Goal: Task Accomplishment & Management: Manage account settings

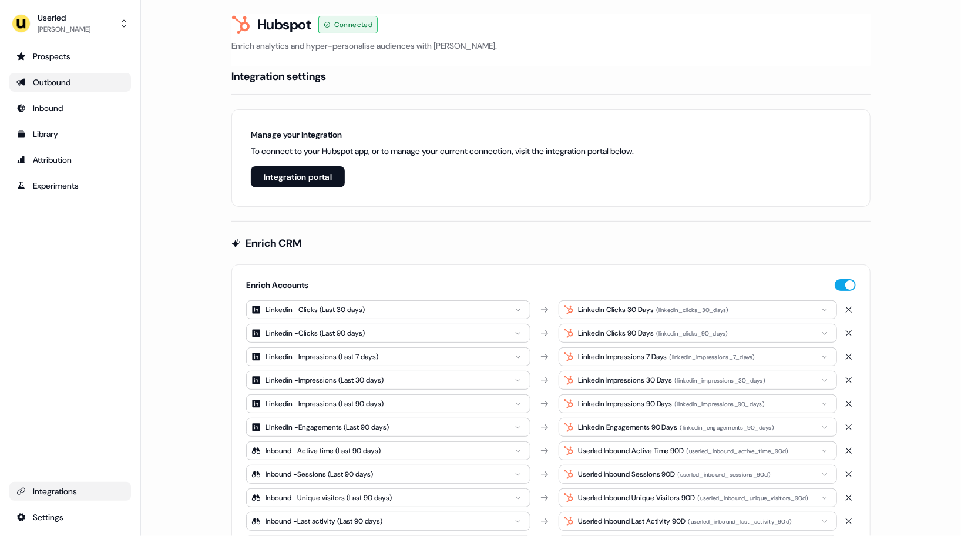
click at [48, 79] on div "Outbound" at bounding box center [70, 82] width 108 height 12
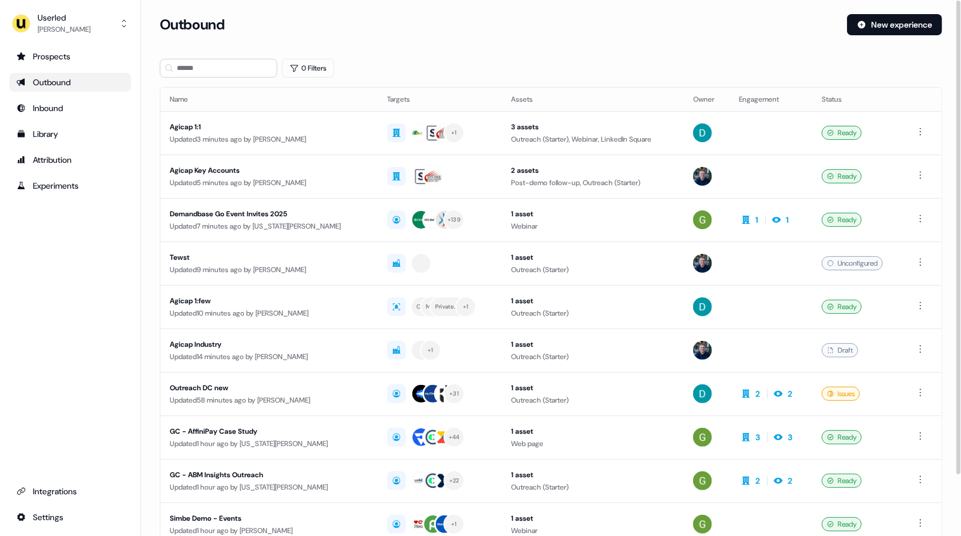
click at [83, 323] on div "Prospects Outbound Inbound Library Attribution Experiments Integrations Settings" at bounding box center [70, 287] width 122 height 480
click at [91, 33] on button "Userled [PERSON_NAME]" at bounding box center [70, 23] width 122 height 28
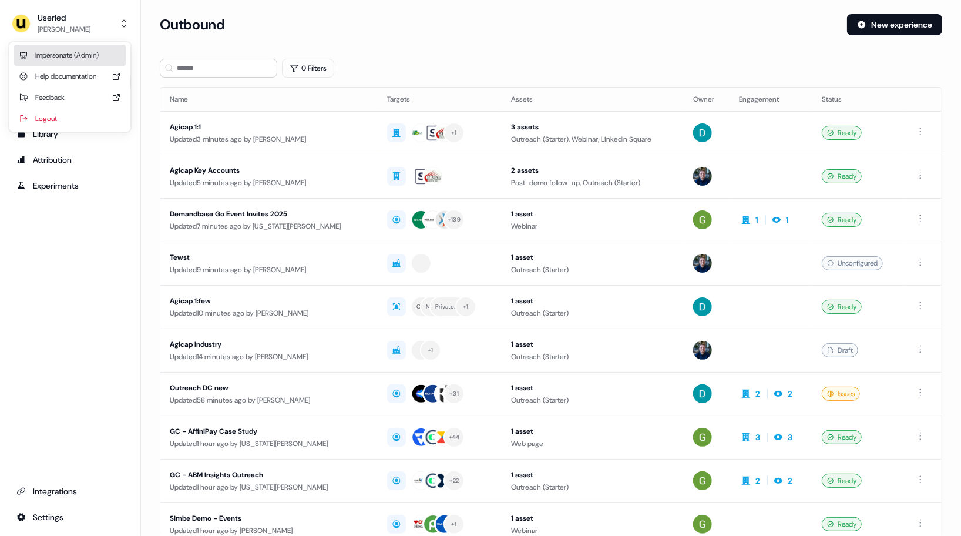
click at [92, 63] on div "Impersonate (Admin)" at bounding box center [70, 55] width 112 height 21
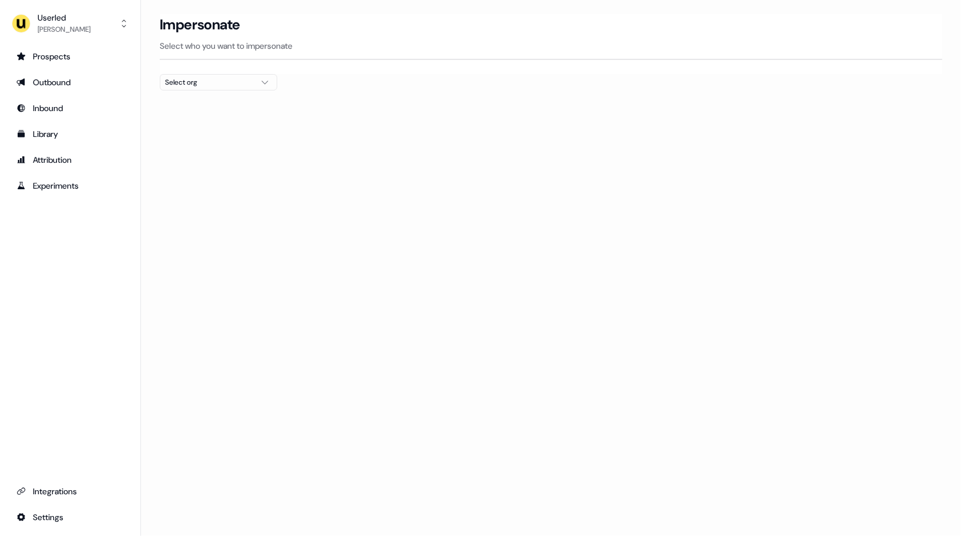
click at [232, 81] on div "Select org" at bounding box center [209, 82] width 88 height 12
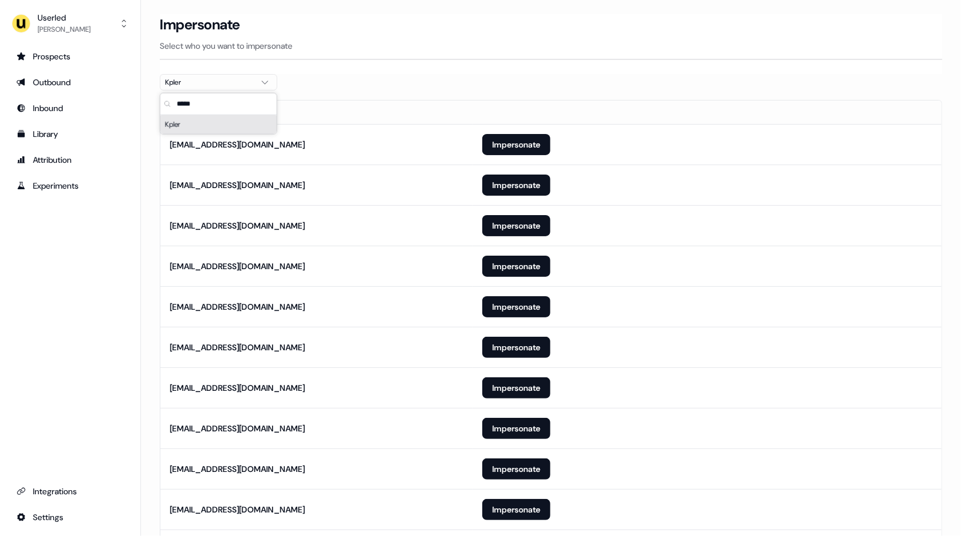
type input "*****"
click at [357, 65] on div "Impersonate Select who you want to impersonate" at bounding box center [551, 44] width 783 height 60
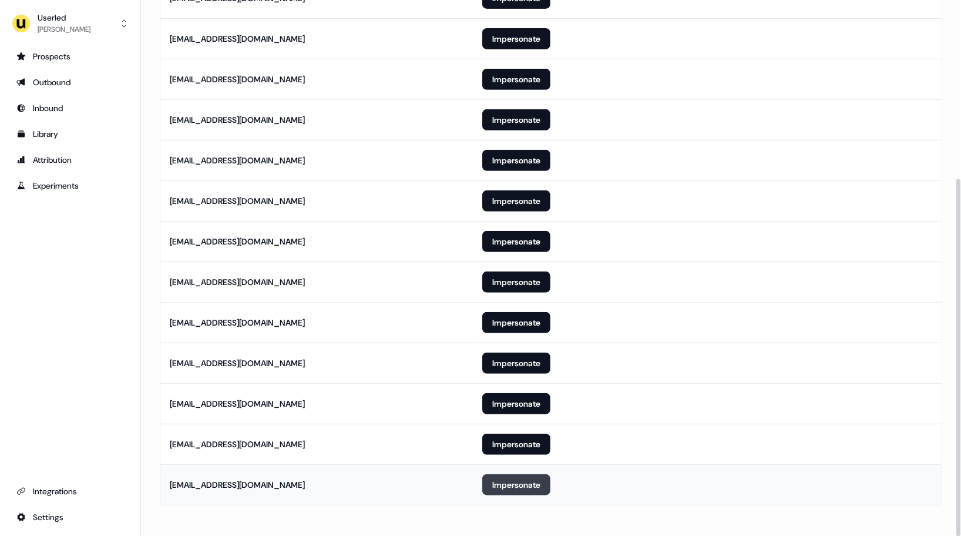
click at [492, 478] on button "Impersonate" at bounding box center [516, 484] width 68 height 21
